Goal: Task Accomplishment & Management: Use online tool/utility

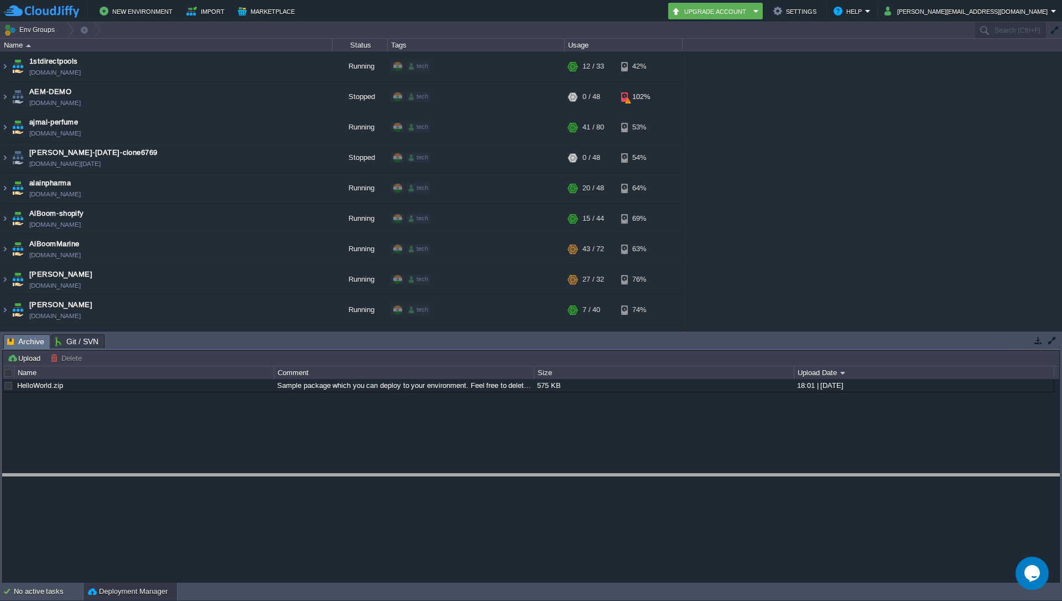
drag, startPoint x: 880, startPoint y: 334, endPoint x: 662, endPoint y: 297, distance: 221.1
click at [891, 470] on body "New Environment Import Marketplace Bonus ₹0.00 Upgrade Account Settings Help [P…" at bounding box center [531, 300] width 1062 height 601
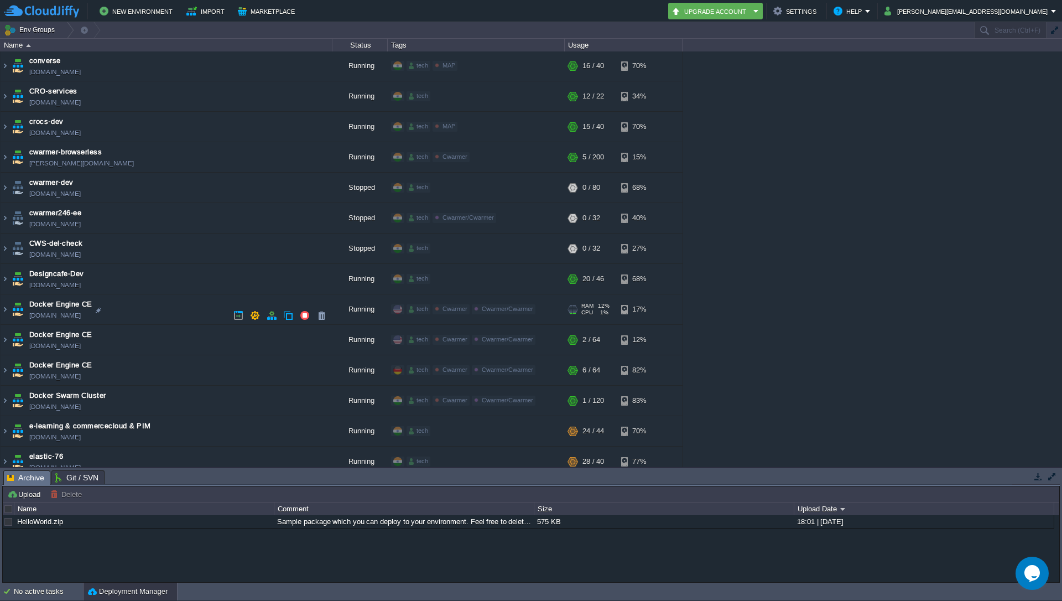
scroll to position [863, 0]
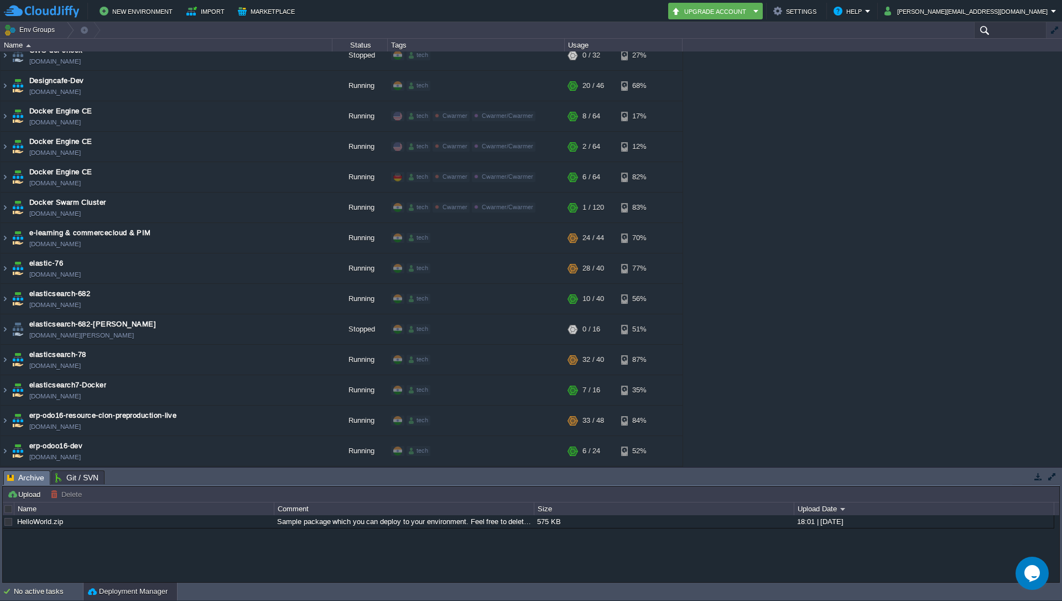
click at [989, 29] on input "text" at bounding box center [1010, 30] width 72 height 16
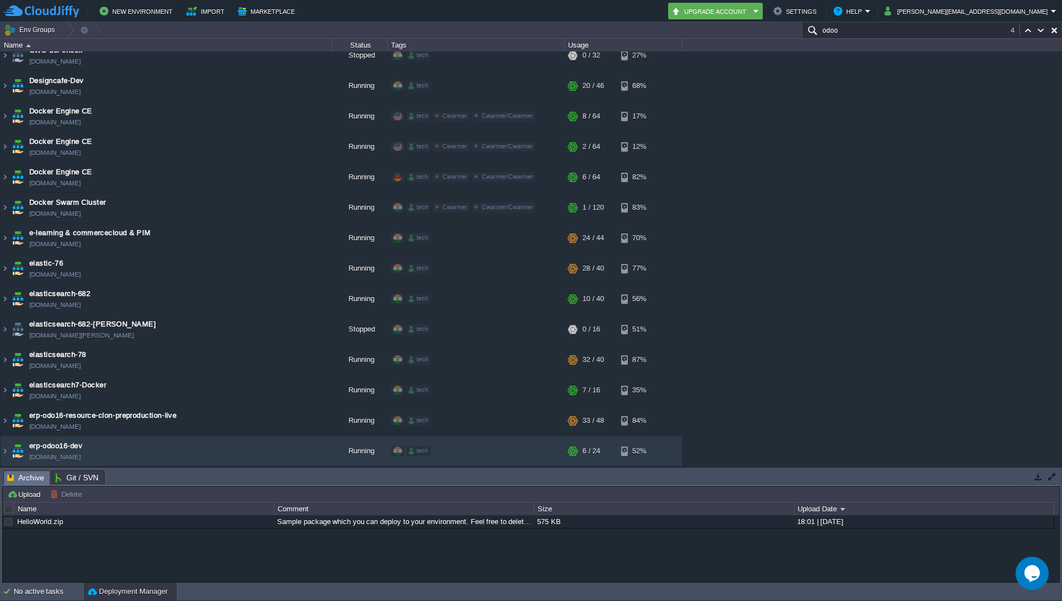
click at [861, 29] on input "odoo" at bounding box center [932, 30] width 260 height 16
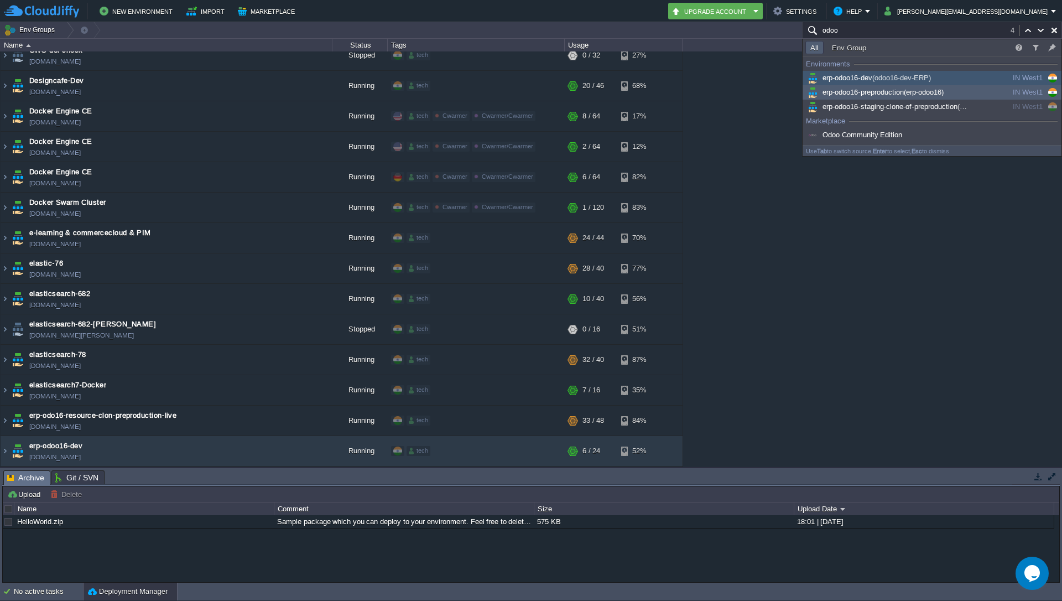
click at [869, 95] on span "erp-odoo16-preproduction (erp-odoo16)" at bounding box center [875, 92] width 138 height 8
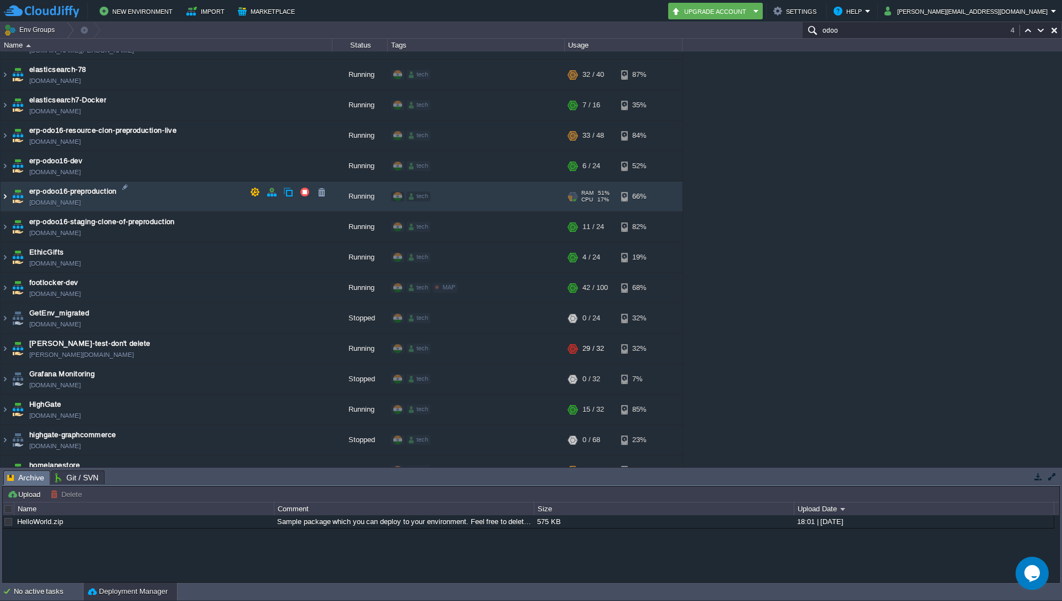
click at [3, 195] on img at bounding box center [5, 196] width 9 height 30
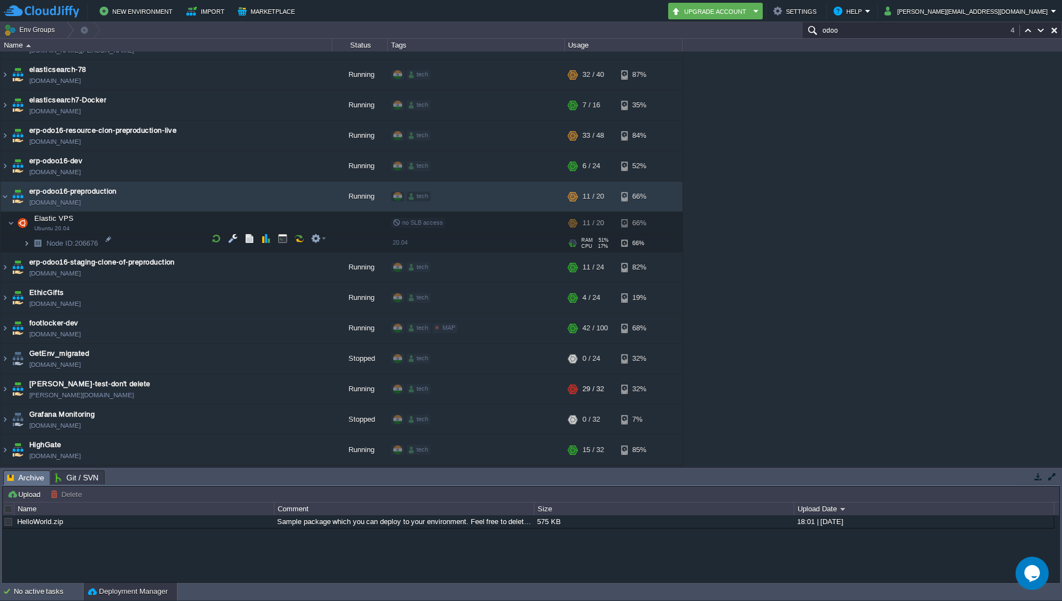
click at [26, 239] on img at bounding box center [26, 243] width 7 height 17
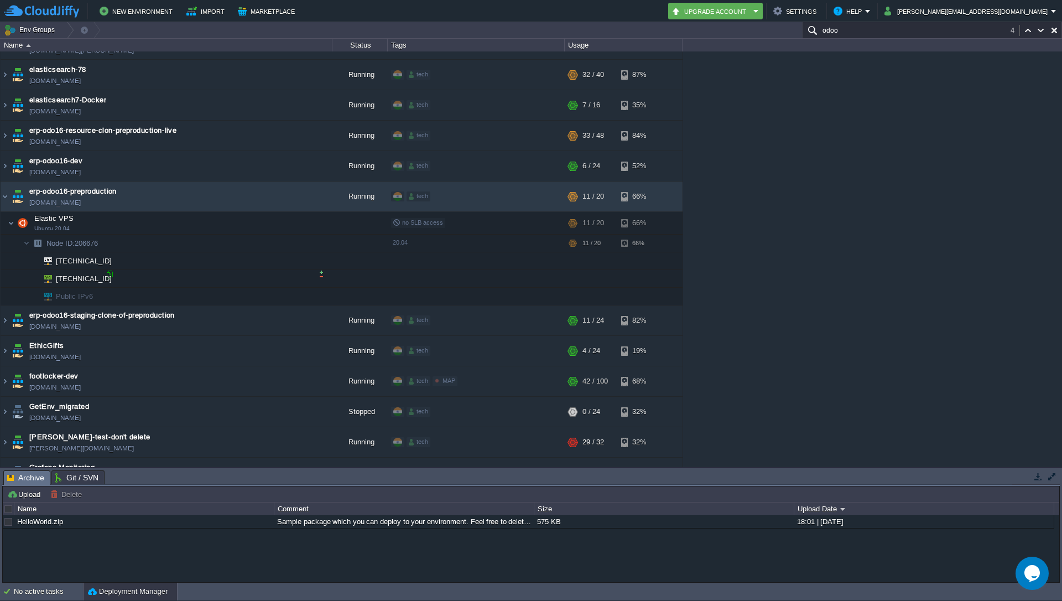
click at [108, 277] on div at bounding box center [110, 274] width 10 height 10
click at [320, 214] on button "button" at bounding box center [316, 219] width 10 height 10
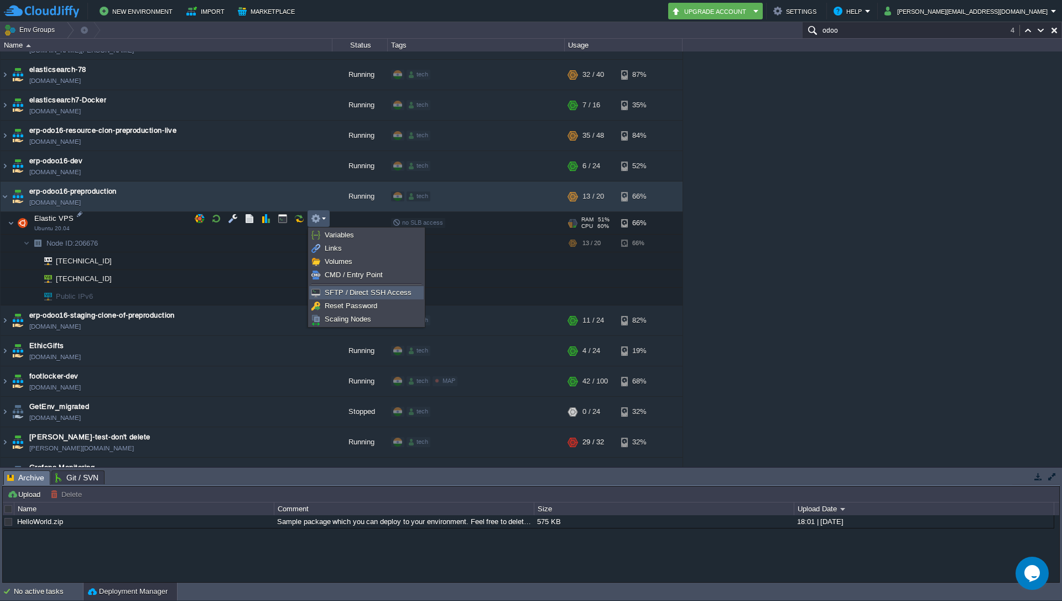
click at [355, 294] on span "SFTP / Direct SSH Access" at bounding box center [368, 292] width 87 height 8
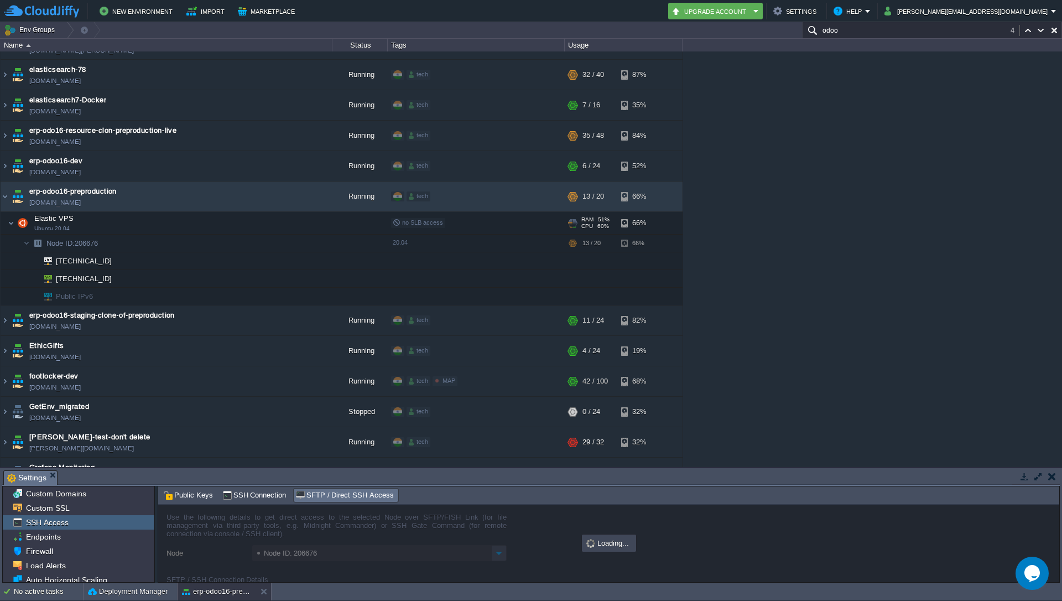
click at [827, 467] on div "Tasks Activity Log Archive Git / SVN Settings Upload Delete Deploy to ... Custo…" at bounding box center [531, 524] width 1062 height 115
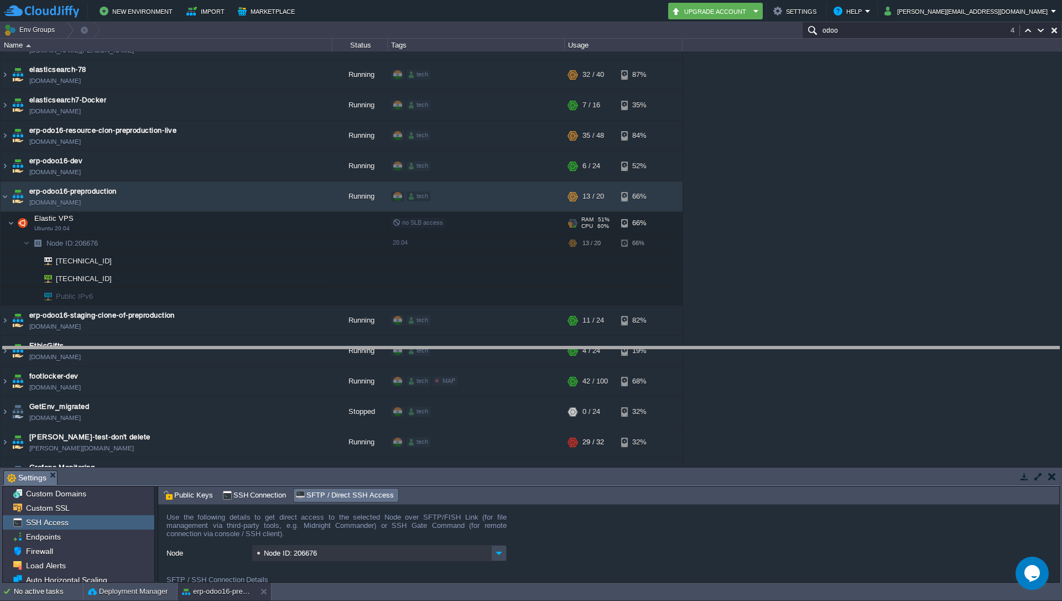
drag, startPoint x: 827, startPoint y: 472, endPoint x: 839, endPoint y: 348, distance: 124.5
click at [839, 348] on body "New Environment Import Marketplace Bonus ₹0.00 Upgrade Account Settings Help [P…" at bounding box center [531, 300] width 1062 height 601
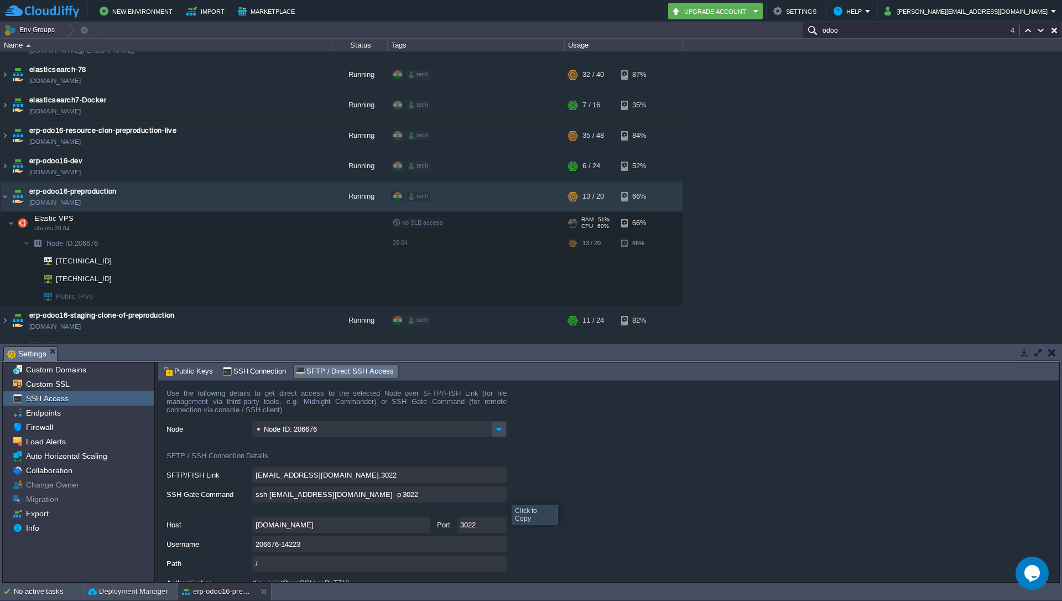
click at [502, 496] on input "ssh [EMAIL_ADDRESS][DOMAIN_NAME] -p 3022" at bounding box center [379, 494] width 254 height 16
click at [960, 27] on input "odoo" at bounding box center [932, 30] width 260 height 16
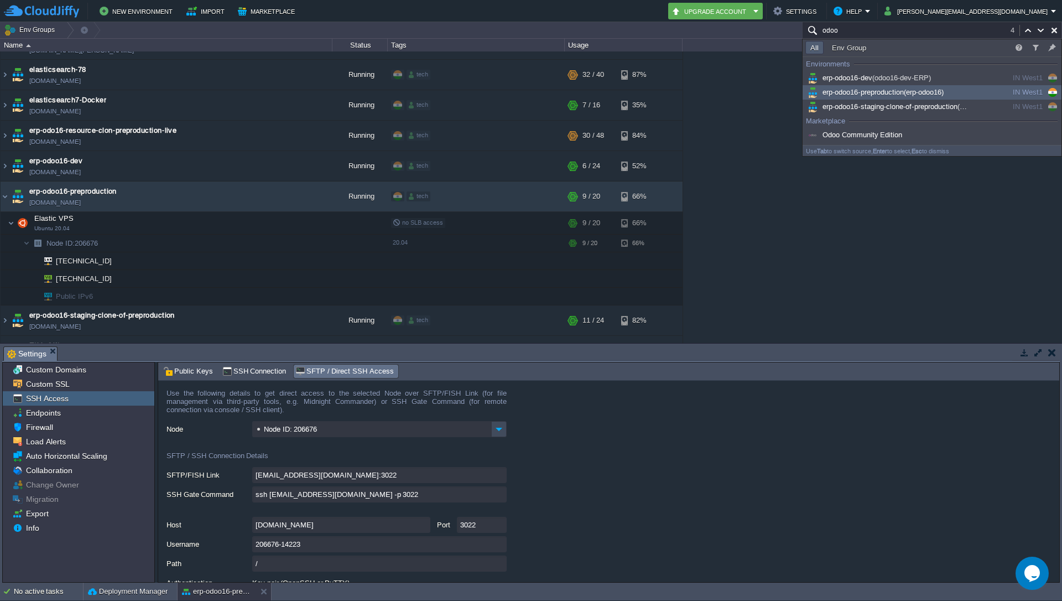
paste input "[TECHNICAL_ID]"
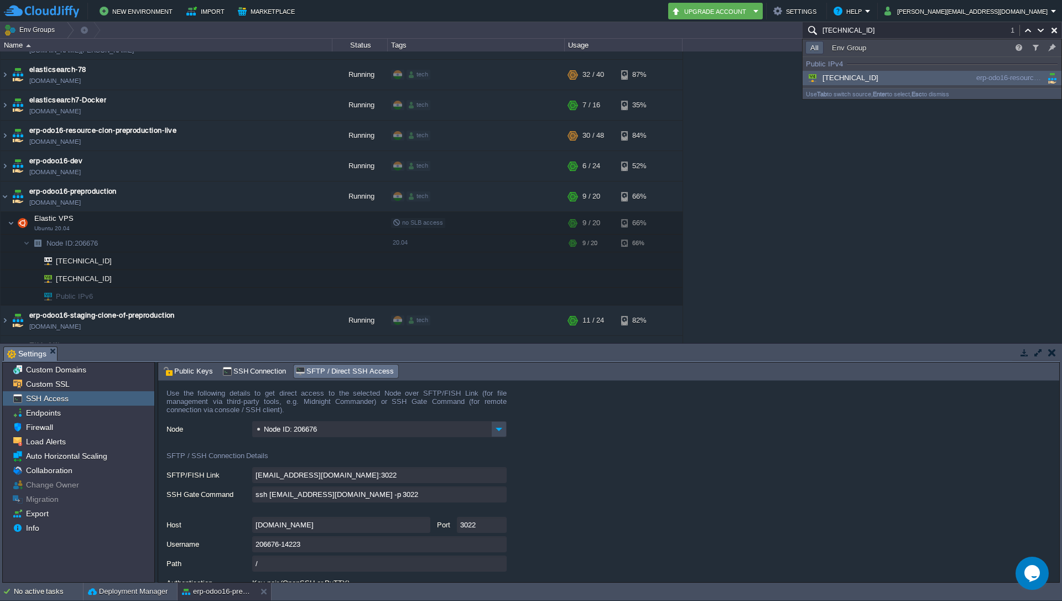
type input "[TECHNICAL_ID]"
click at [848, 77] on span "[TECHNICAL_ID]" at bounding box center [842, 78] width 73 height 8
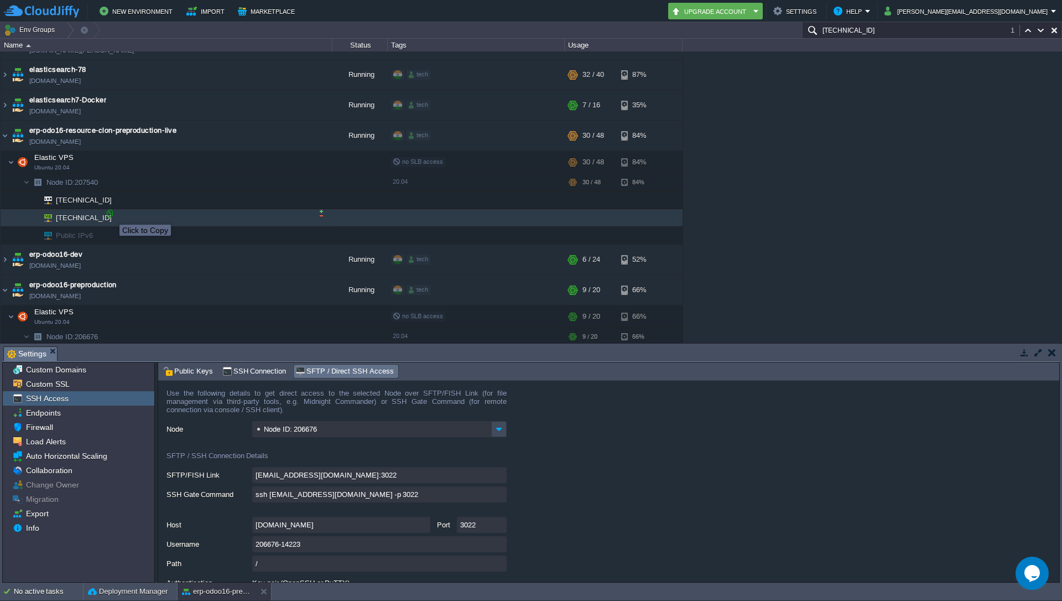
click at [111, 215] on div at bounding box center [110, 214] width 10 height 10
type input "[TECHNICAL_ID]"
click at [325, 155] on em at bounding box center [318, 158] width 15 height 10
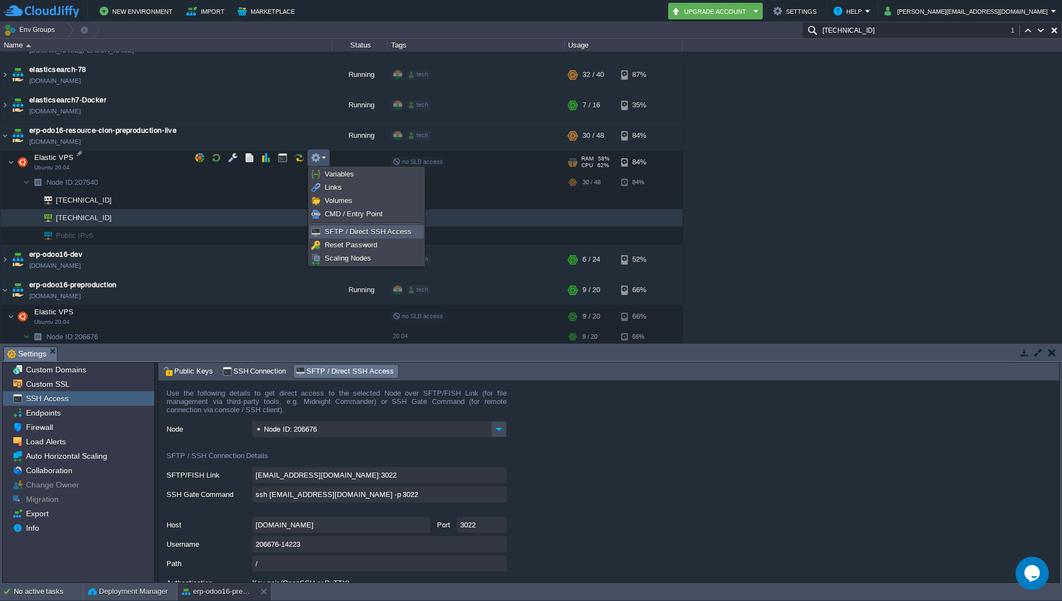
click at [347, 232] on span "SFTP / Direct SSH Access" at bounding box center [368, 231] width 87 height 8
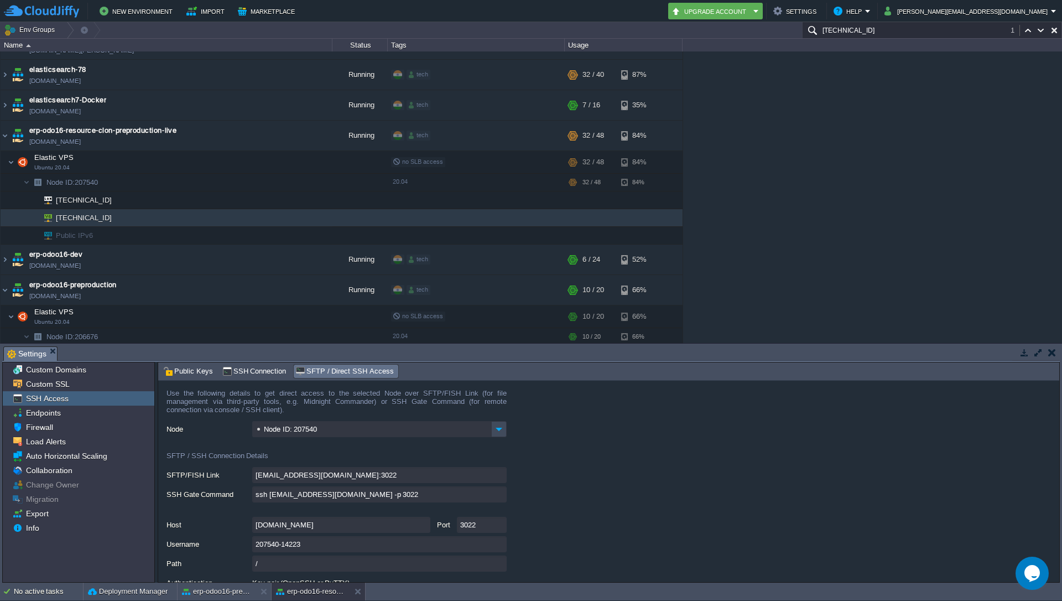
click at [500, 492] on input "ssh [EMAIL_ADDRESS][DOMAIN_NAME] -p 3022" at bounding box center [379, 494] width 254 height 16
type textarea "ssh [EMAIL_ADDRESS][DOMAIN_NAME] -p 3022"
click at [807, 156] on div "1stdirectpools [DOMAIN_NAME] Running tech + Add to Env Group RAM 36% CPU 1% 12 …" at bounding box center [531, 197] width 1062 height 292
click at [825, 150] on div "1stdirectpools [DOMAIN_NAME] Running tech + Add to Env Group RAM 36% CPU 1% 12 …" at bounding box center [531, 197] width 1062 height 292
